Goal: Transaction & Acquisition: Purchase product/service

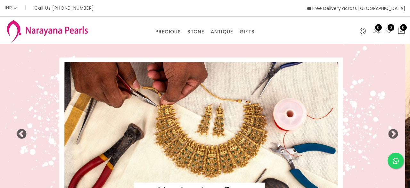
select select "INR"
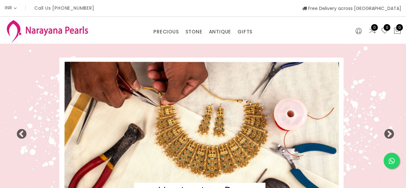
click at [259, 66] on img at bounding box center [203, 131] width 406 height 174
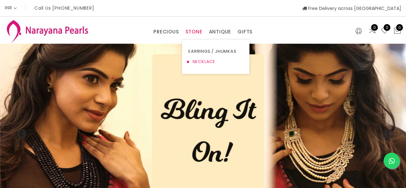
click at [205, 61] on link "NECKLACE" at bounding box center [215, 61] width 54 height 10
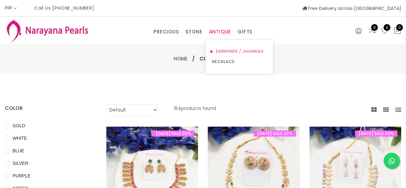
click at [226, 48] on link "EARRINGS / JHUMKAS" at bounding box center [239, 51] width 54 height 10
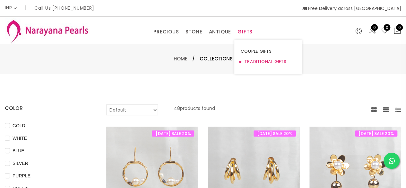
click at [253, 58] on link "TRADITIONAL GIFTS" at bounding box center [267, 61] width 54 height 10
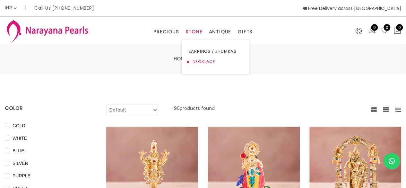
click at [211, 59] on link "NECKLACE" at bounding box center [215, 61] width 54 height 10
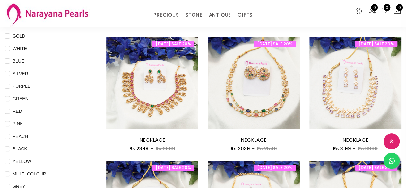
scroll to position [64, 0]
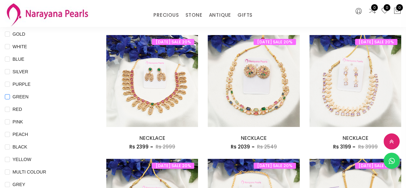
click at [8, 97] on input "GREEN" at bounding box center [7, 101] width 5 height 14
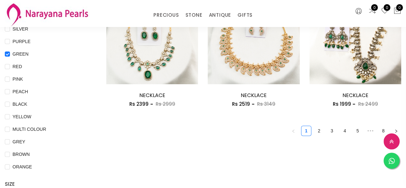
scroll to position [108, 0]
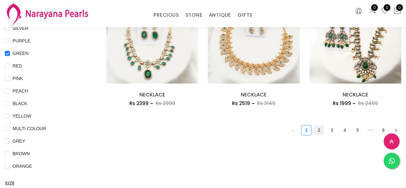
click at [321, 130] on link "2" at bounding box center [319, 130] width 10 height 10
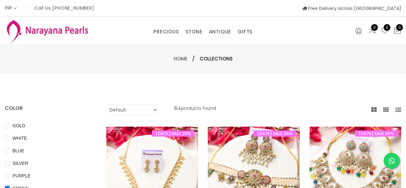
click at [406, 43] on html "INR CAD HKD GBP IDR INR JPY MYR USD MXN AUD Call Us [PHONE_NUMBER] Free Deliver…" at bounding box center [203, 94] width 406 height 188
click at [165, 62] on link "PRECIOUS MALA" at bounding box center [183, 61] width 54 height 10
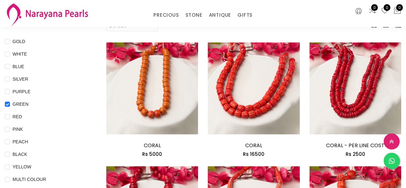
scroll to position [59, 0]
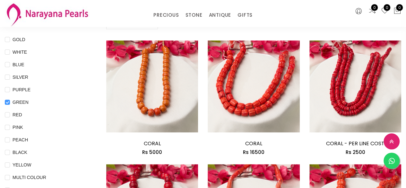
click at [6, 100] on input "GREEN" at bounding box center [7, 106] width 5 height 14
checkbox input "false"
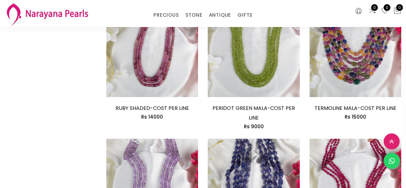
scroll to position [357, 0]
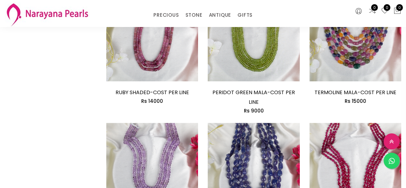
drag, startPoint x: 398, startPoint y: 75, endPoint x: 410, endPoint y: 71, distance: 12.6
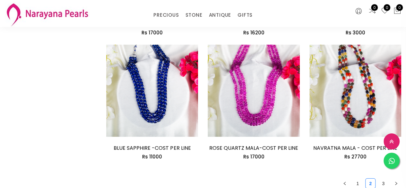
scroll to position [823, 0]
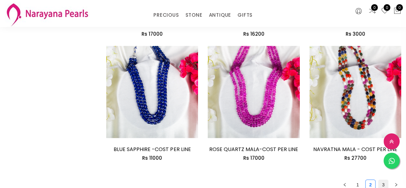
click at [381, 180] on link "3" at bounding box center [383, 185] width 10 height 10
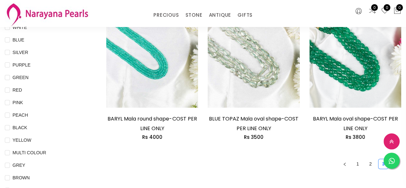
scroll to position [87, 0]
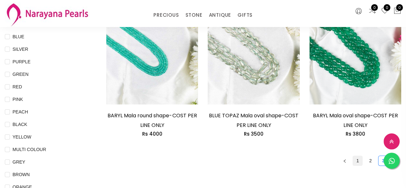
click at [356, 161] on link "1" at bounding box center [357, 160] width 10 height 10
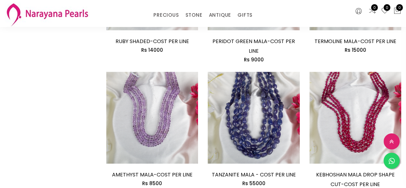
scroll to position [412, 0]
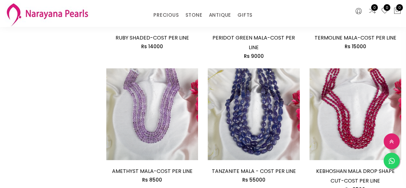
drag, startPoint x: 403, startPoint y: 136, endPoint x: 405, endPoint y: 144, distance: 8.1
click at [405, 144] on div "Add to cart KEBHOSHAN MALA DROP SHAPE CUT-COST PER LINE Rs 8500 KEBHOSHAN MALA …" at bounding box center [354, 134] width 101 height 133
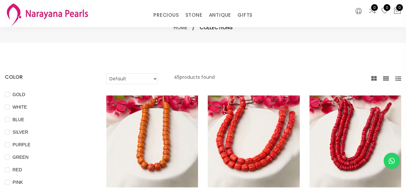
scroll to position [0, 0]
